Goal: Task Accomplishment & Management: Manage account settings

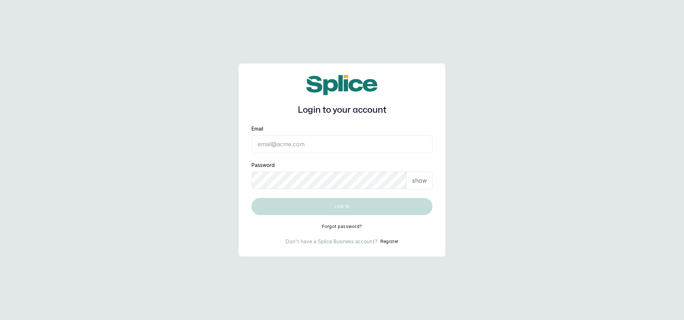
type input "[EMAIL_ADDRESS][DOMAIN_NAME]"
click at [278, 141] on input "layo@withsplice.com" at bounding box center [342, 144] width 181 height 18
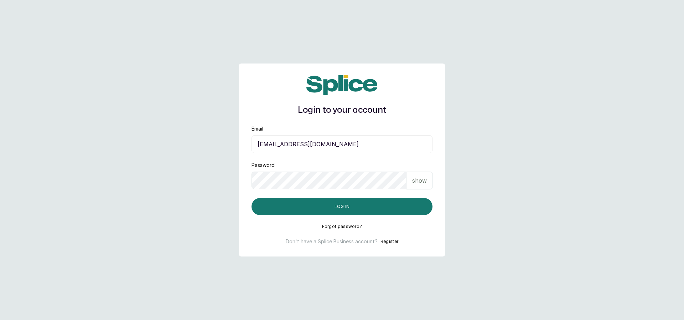
type input "ops+07@withsplice.com"
click at [260, 200] on button "Log in" at bounding box center [342, 206] width 181 height 17
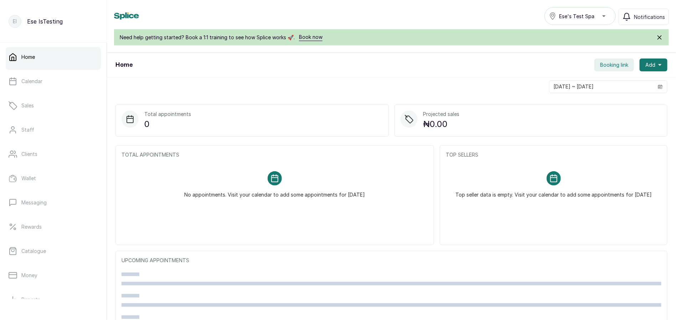
click at [606, 62] on span "Booking link" at bounding box center [614, 64] width 28 height 7
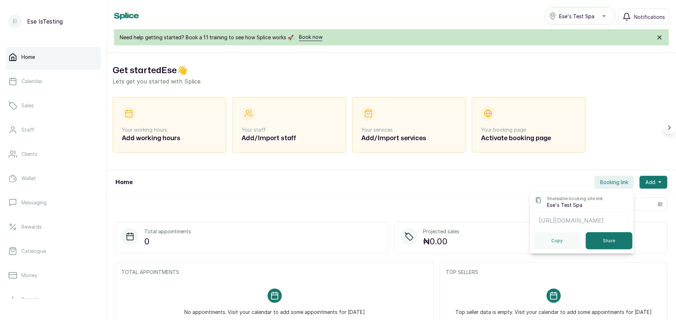
click at [370, 181] on div "Home Booking link Shareable booking site link [PERSON_NAME]'s Test Spa [URL][DO…" at bounding box center [391, 182] width 569 height 25
